Goal: Task Accomplishment & Management: Use online tool/utility

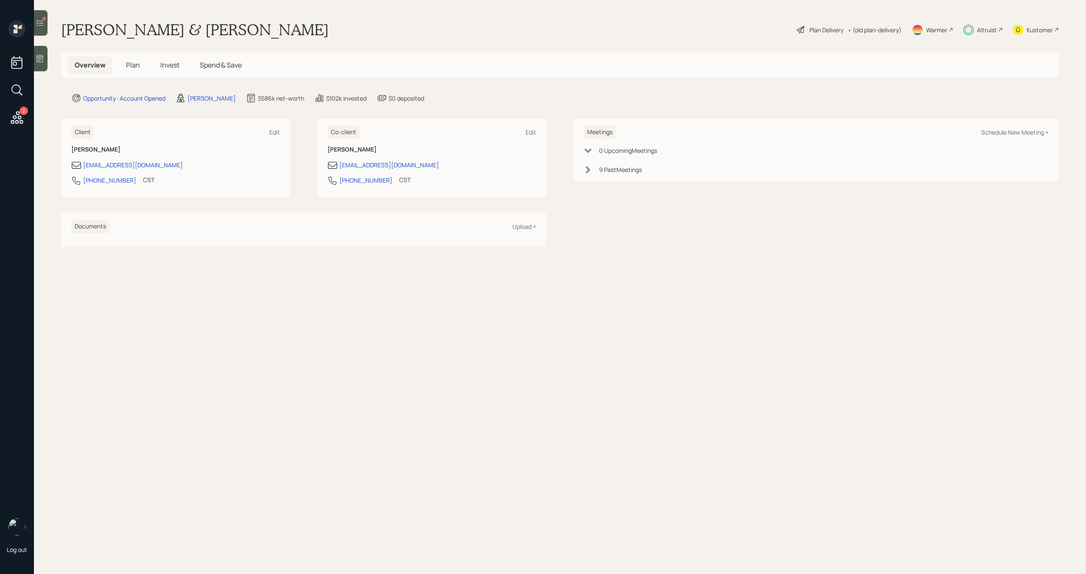
click at [172, 68] on span "Invest" at bounding box center [169, 64] width 19 height 9
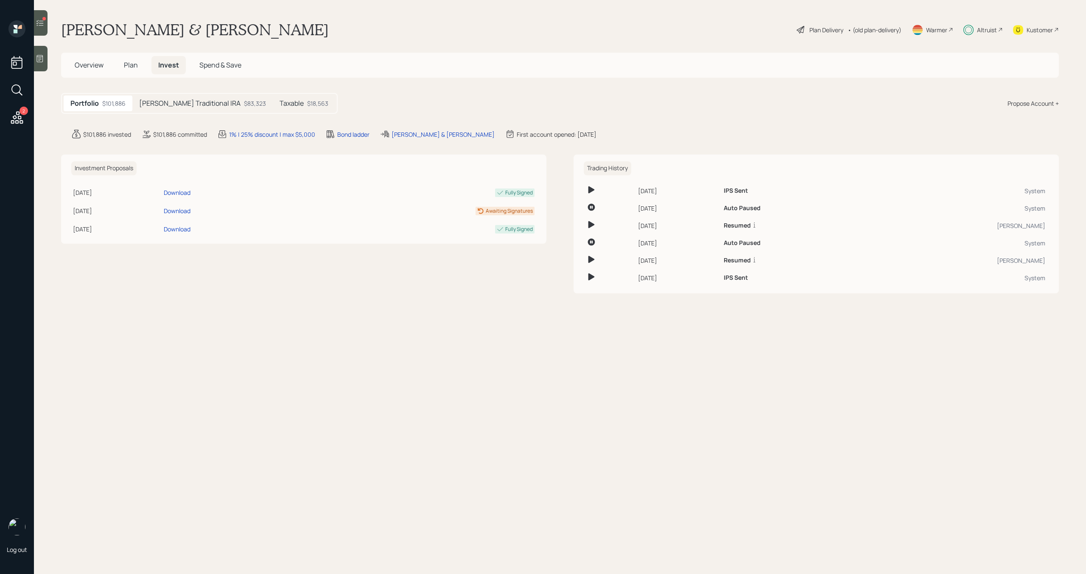
click at [89, 59] on h5 "Overview" at bounding box center [89, 65] width 42 height 18
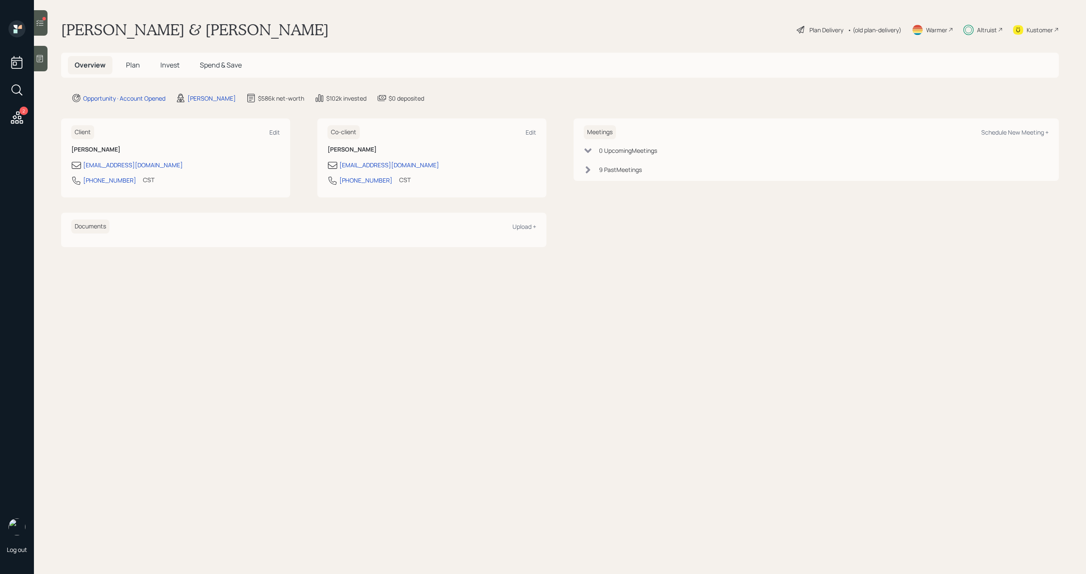
click at [39, 19] on icon at bounding box center [40, 23] width 8 height 8
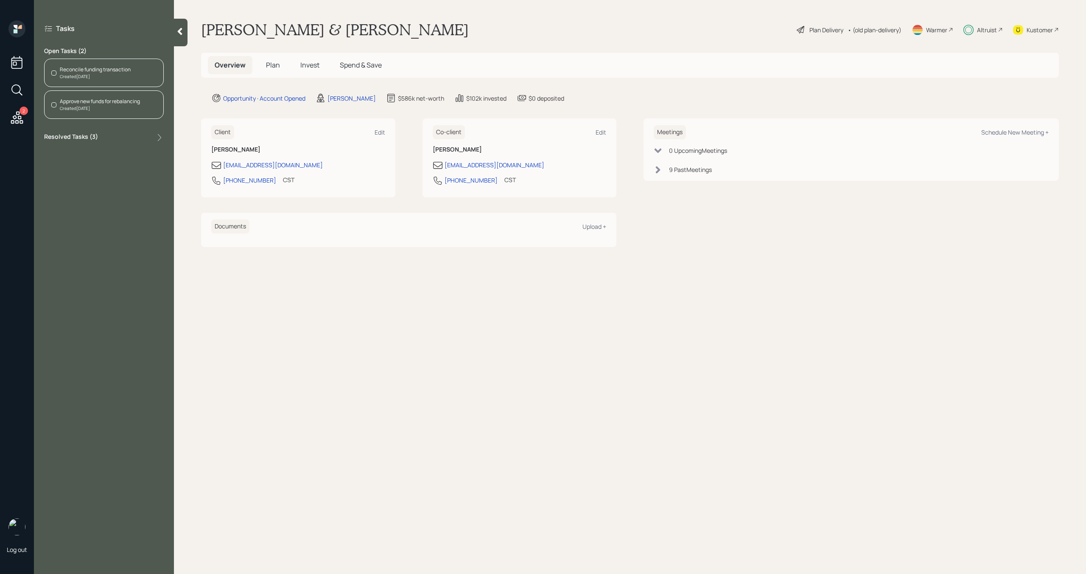
click at [92, 81] on div "Reconcile funding transaction Created [DATE]" at bounding box center [104, 73] width 120 height 28
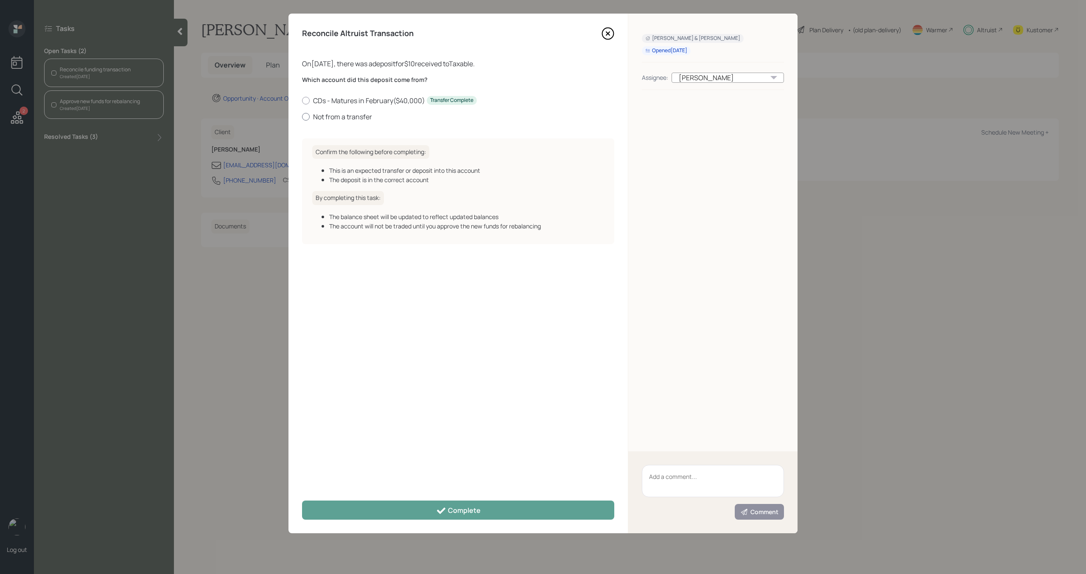
click at [310, 115] on label "Not from a transfer" at bounding box center [458, 116] width 312 height 9
click at [302, 116] on input "Not from a transfer" at bounding box center [302, 116] width 0 height 0
radio input "true"
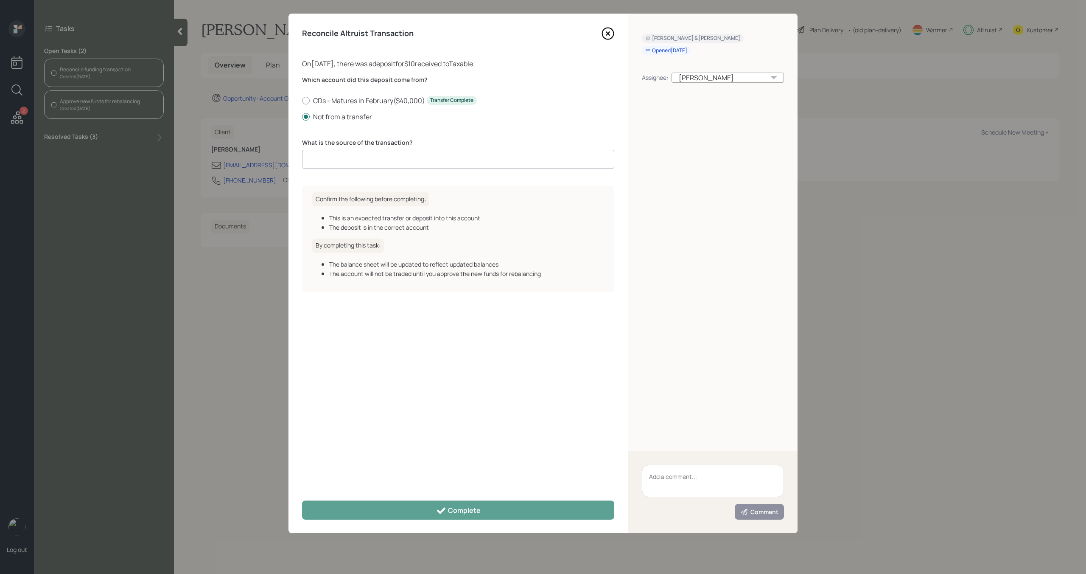
click at [325, 159] on input at bounding box center [458, 159] width 312 height 19
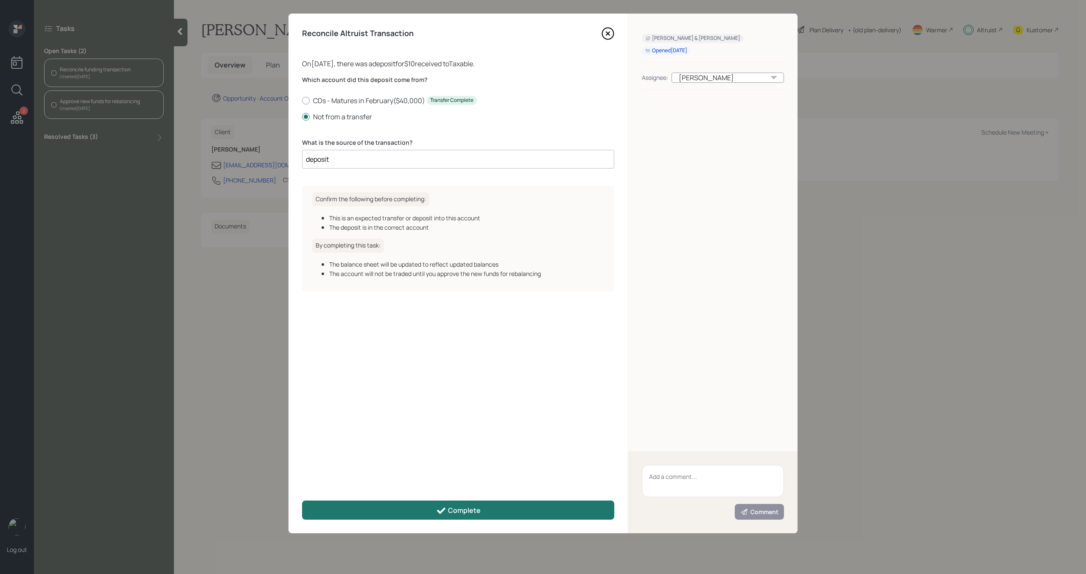
type input "deposit"
click at [425, 514] on button "Complete" at bounding box center [458, 509] width 312 height 19
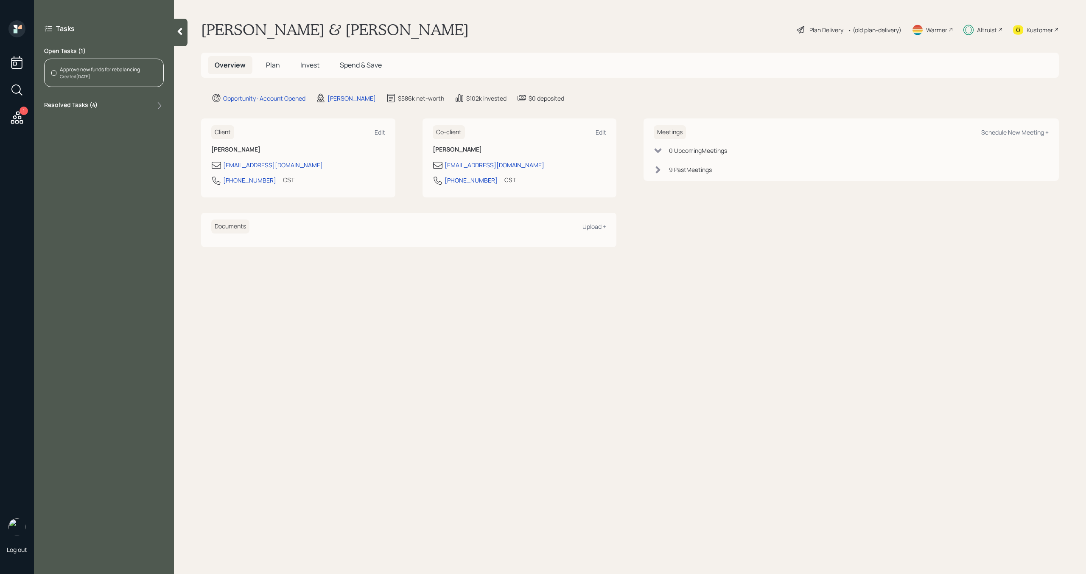
click at [94, 76] on div "Created [DATE]" at bounding box center [100, 76] width 80 height 6
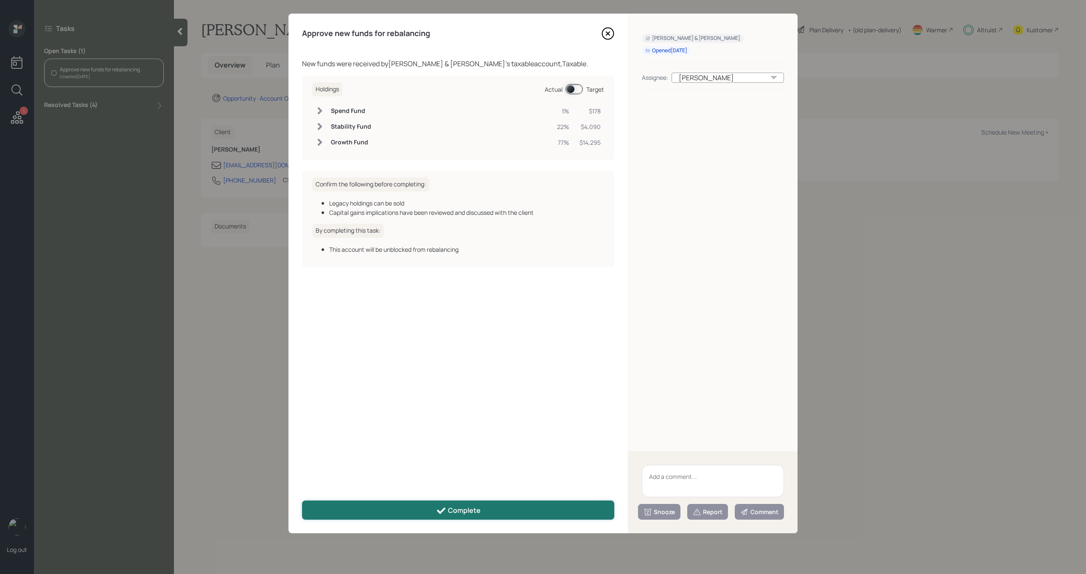
click at [499, 506] on button "Complete" at bounding box center [458, 509] width 312 height 19
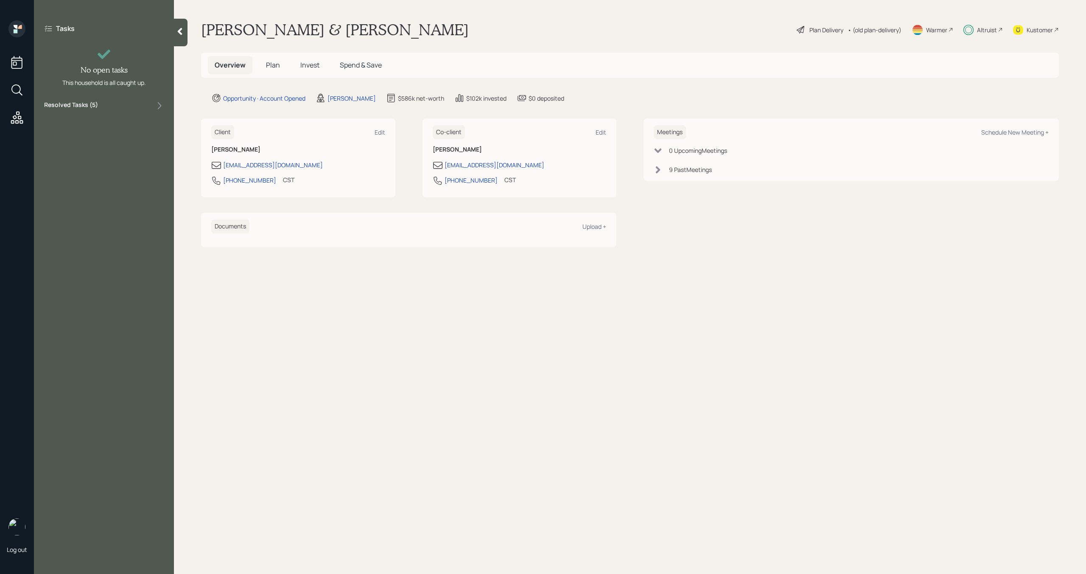
click at [178, 30] on icon at bounding box center [180, 31] width 8 height 8
